Goal: Navigation & Orientation: Find specific page/section

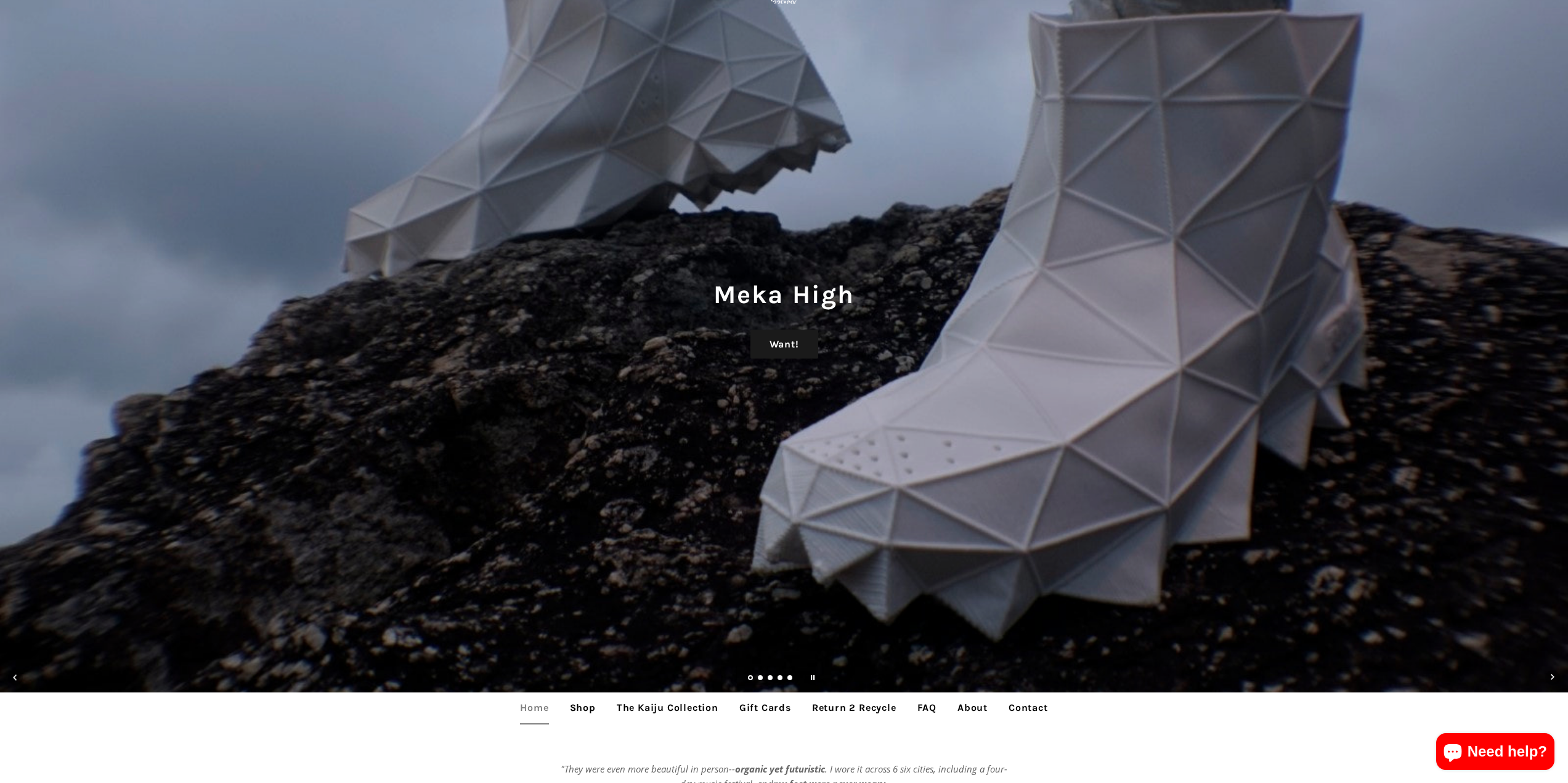
scroll to position [247, 0]
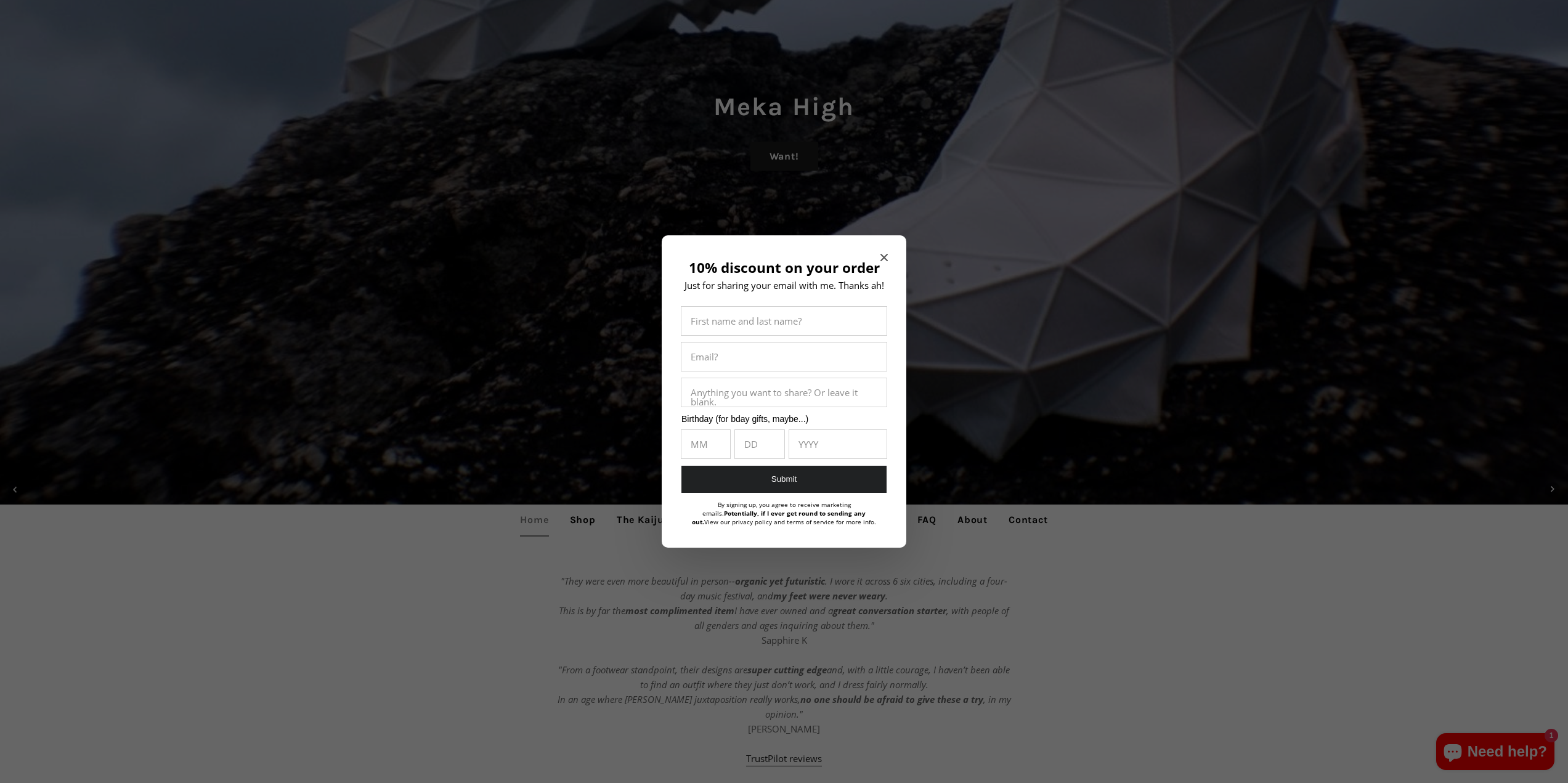
click at [879, 250] on div "10% discount on your order Just for sharing your email with me. Thanks ah! Firs…" at bounding box center [784, 392] width 245 height 313
drag, startPoint x: 878, startPoint y: 254, endPoint x: 867, endPoint y: 252, distance: 11.2
click at [876, 254] on div "10% discount on your order Just for sharing your email with me. Thanks ah! Firs…" at bounding box center [784, 392] width 245 height 313
click at [878, 254] on div "10% discount on your order Just for sharing your email with me. Thanks ah! Firs…" at bounding box center [784, 392] width 245 height 313
click at [885, 257] on icon "Close modal" at bounding box center [884, 258] width 8 height 8
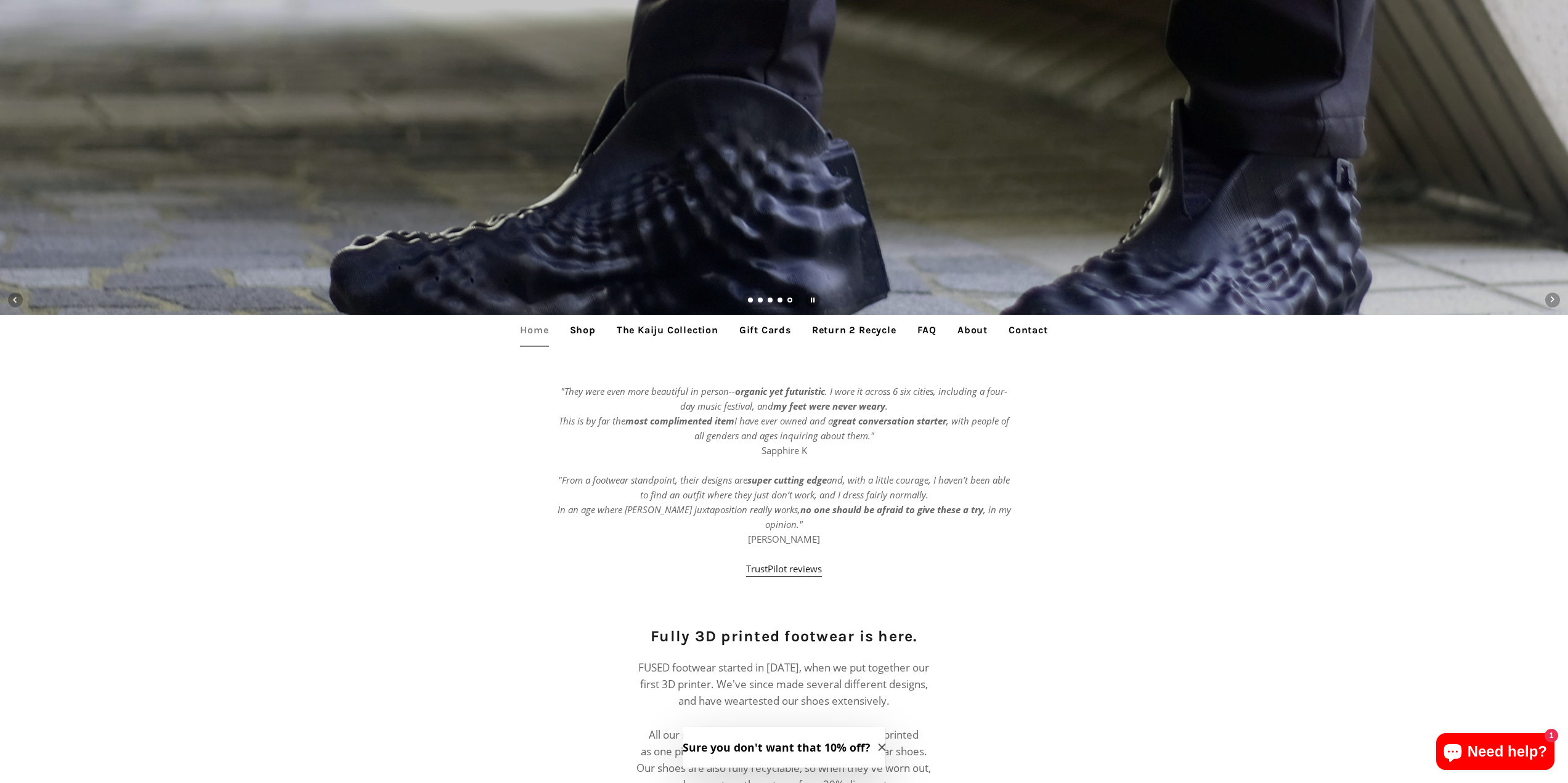
scroll to position [369, 0]
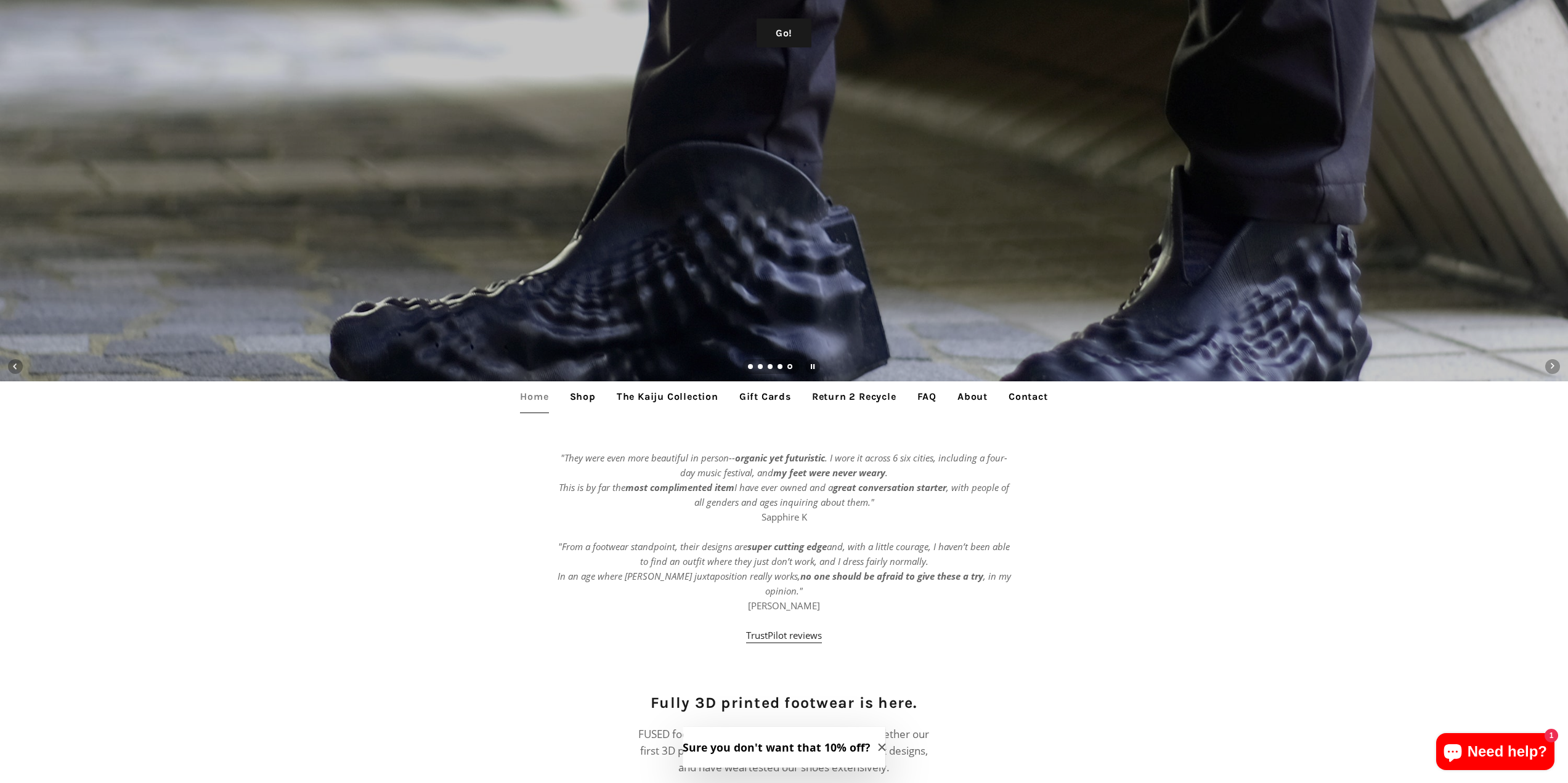
click at [924, 399] on link "FAQ" at bounding box center [926, 397] width 37 height 31
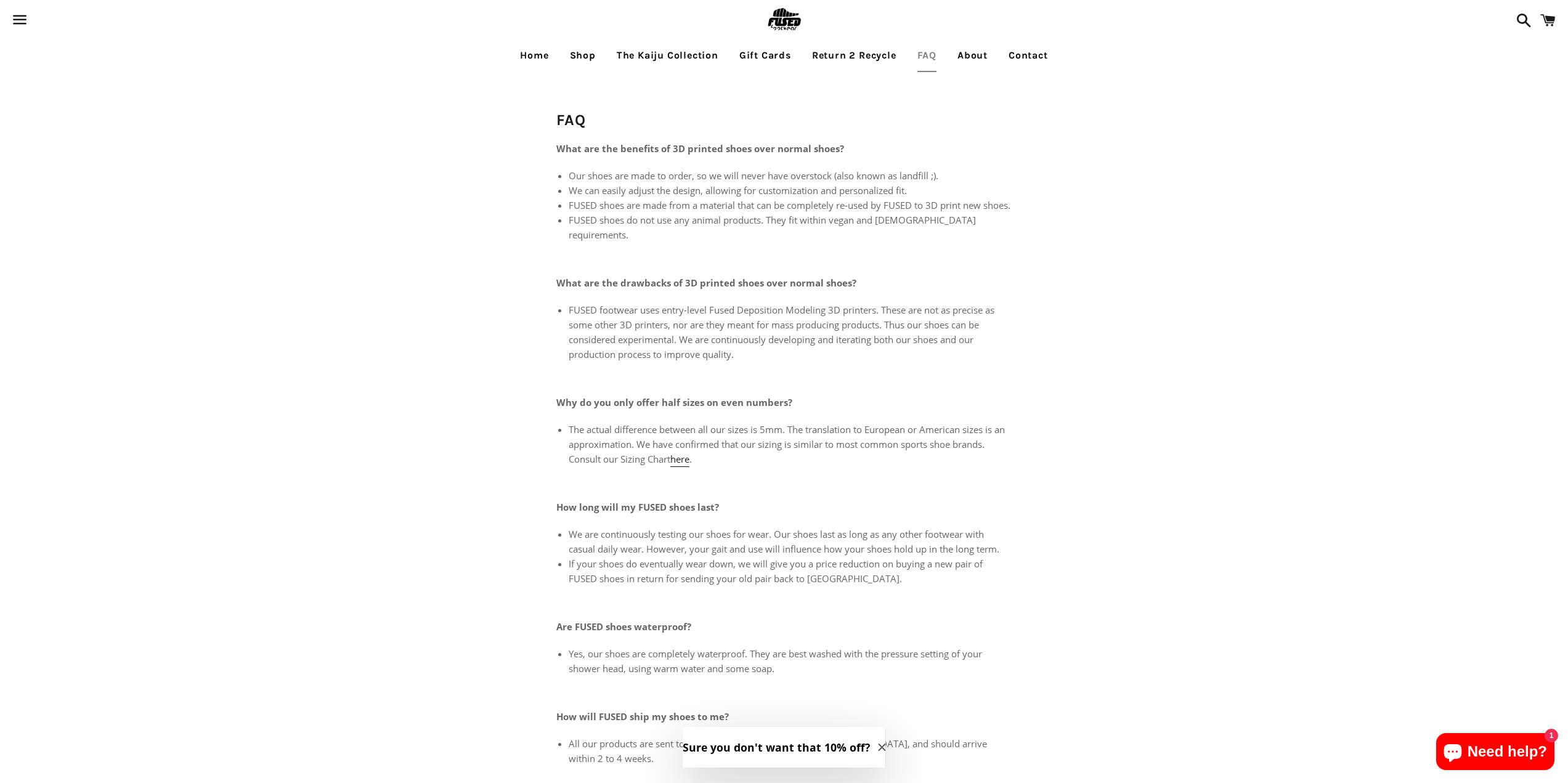
click at [572, 54] on link "Shop" at bounding box center [582, 56] width 44 height 31
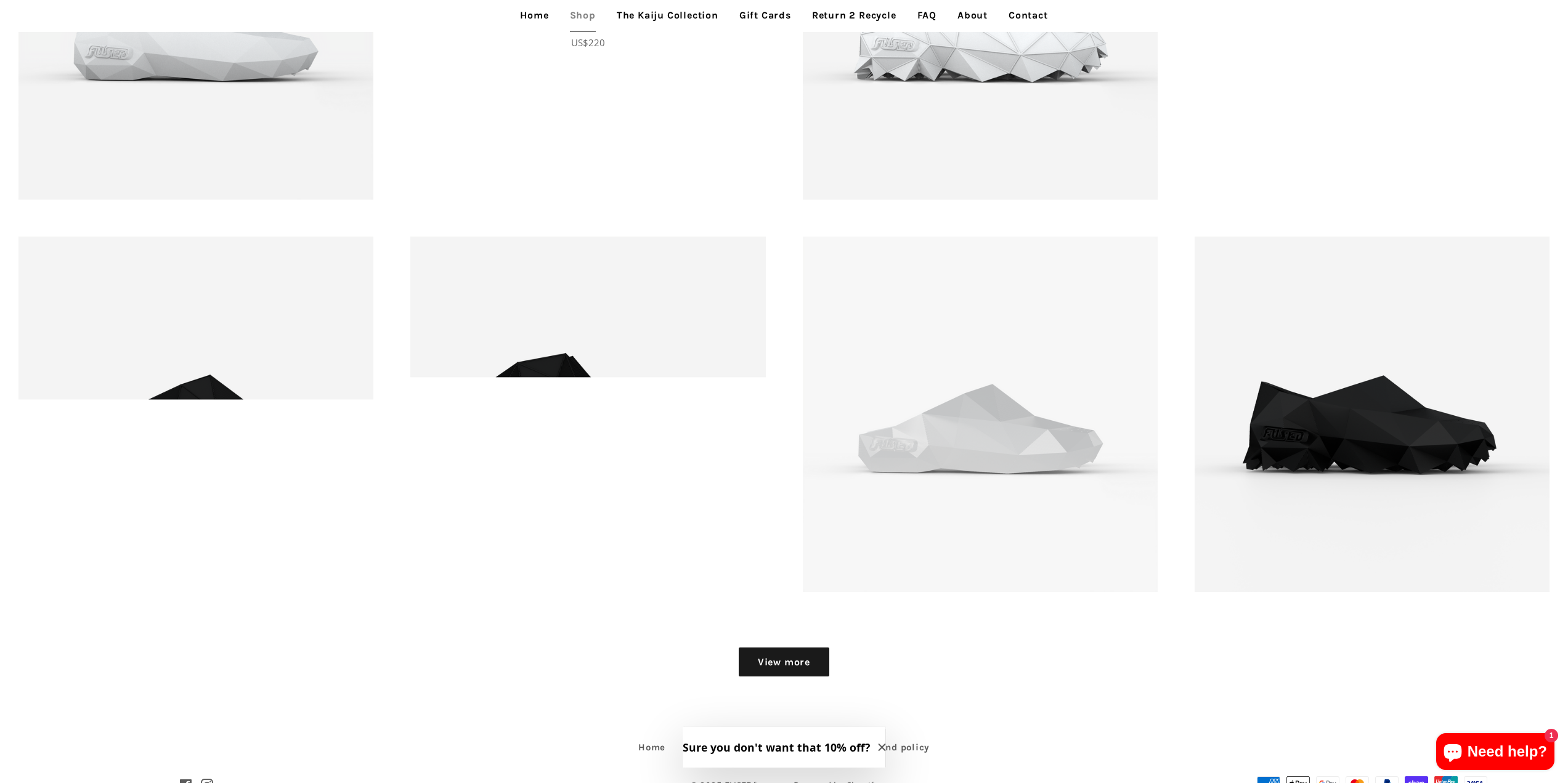
scroll to position [2188, 0]
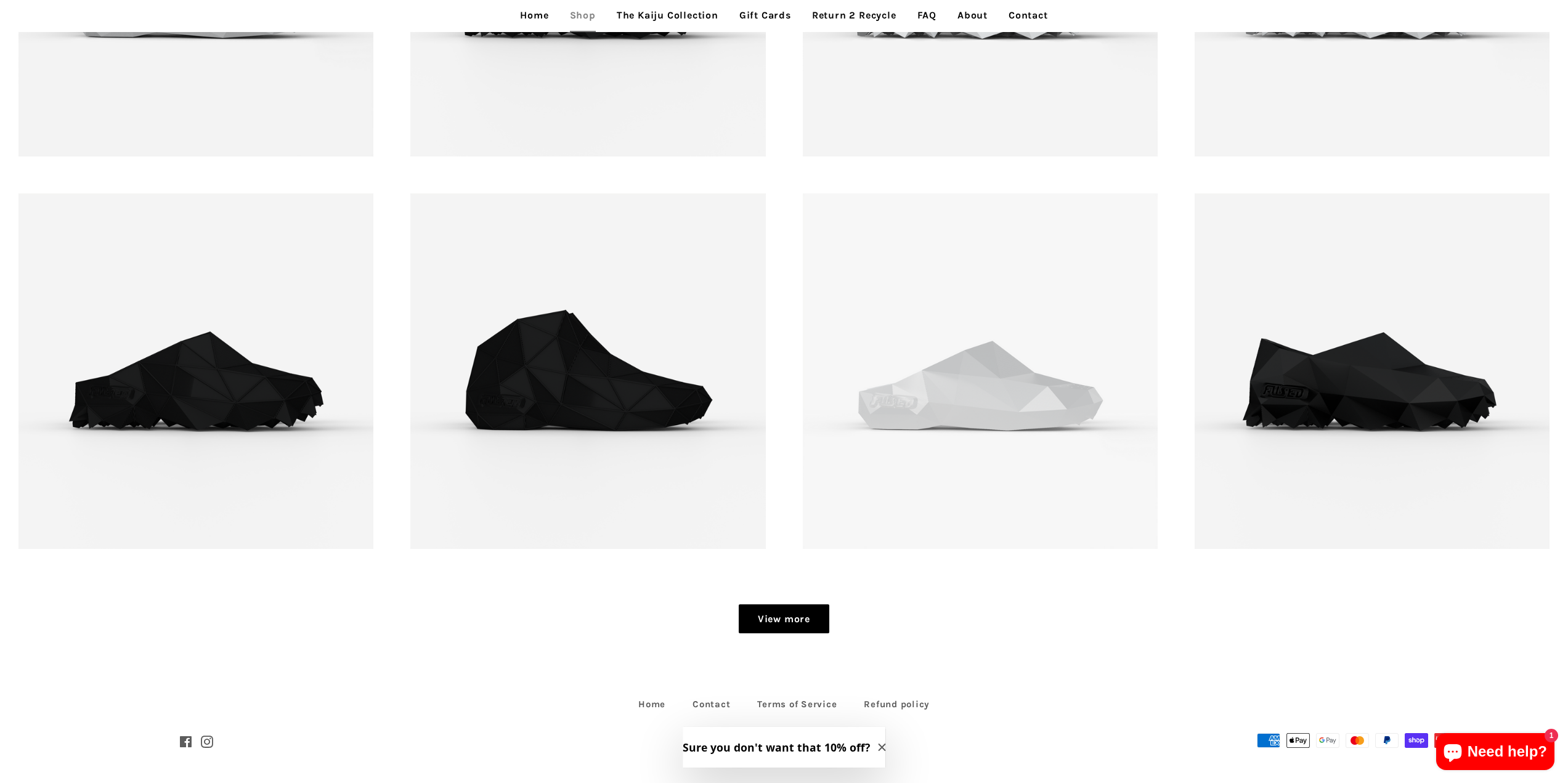
click at [786, 623] on link "View more" at bounding box center [784, 619] width 90 height 30
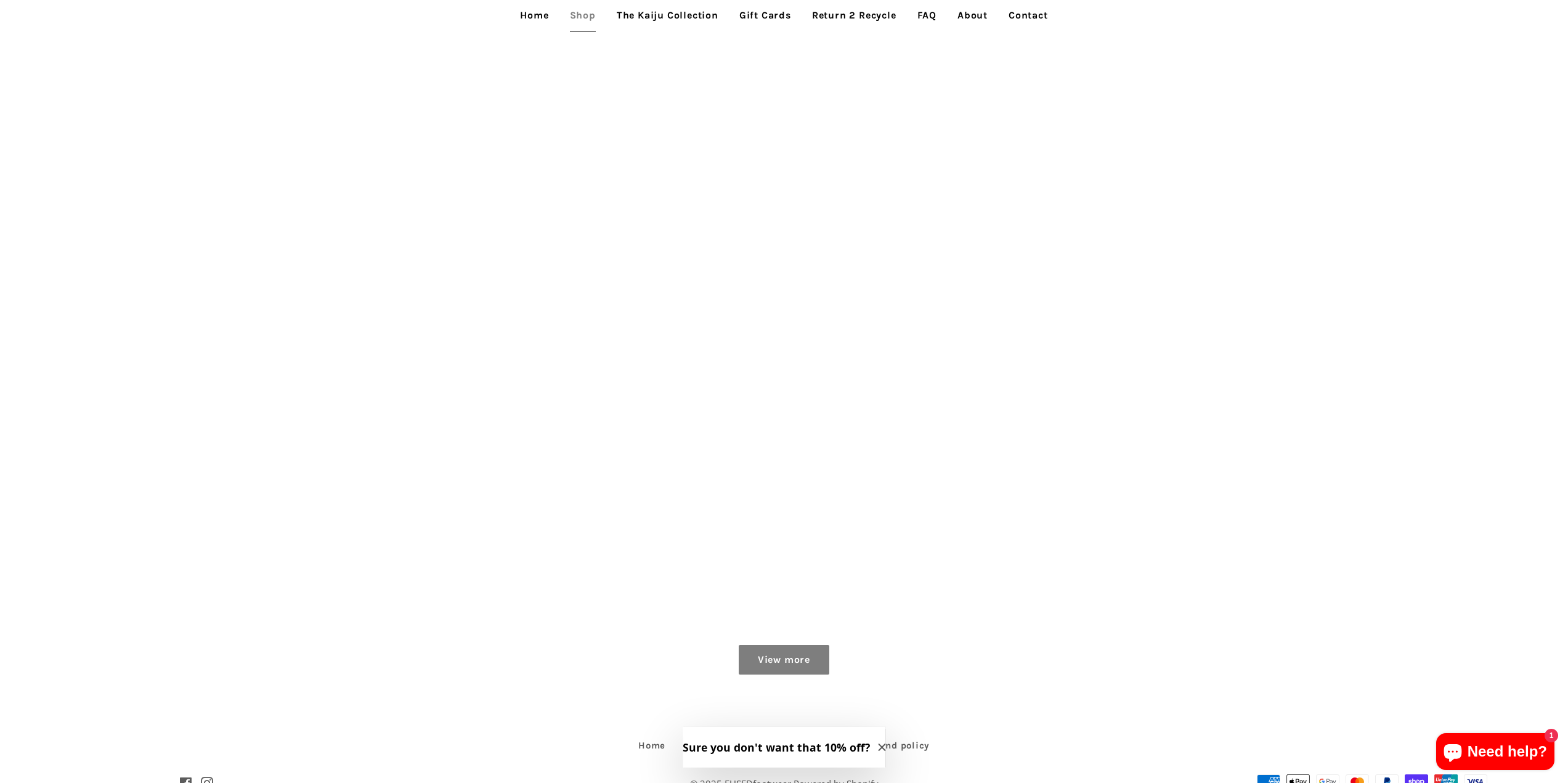
scroll to position [2973, 0]
